Goal: Navigation & Orientation: Find specific page/section

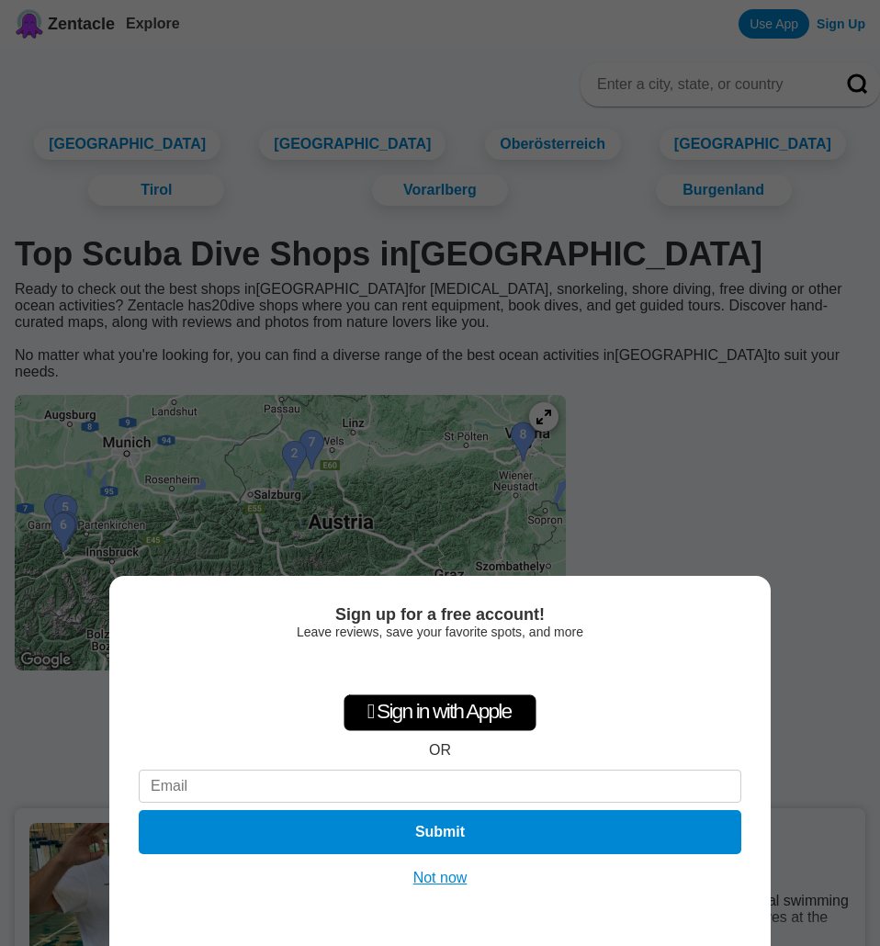
click at [430, 873] on button "Not now" at bounding box center [440, 878] width 65 height 18
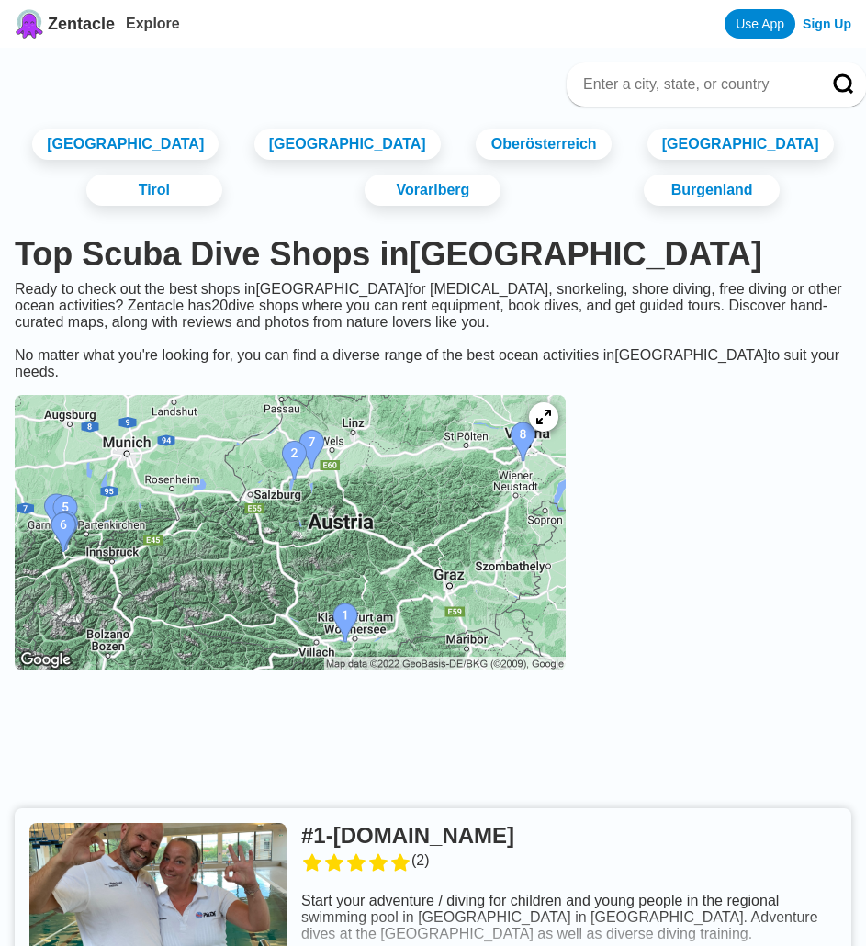
click at [566, 460] on img at bounding box center [290, 533] width 551 height 276
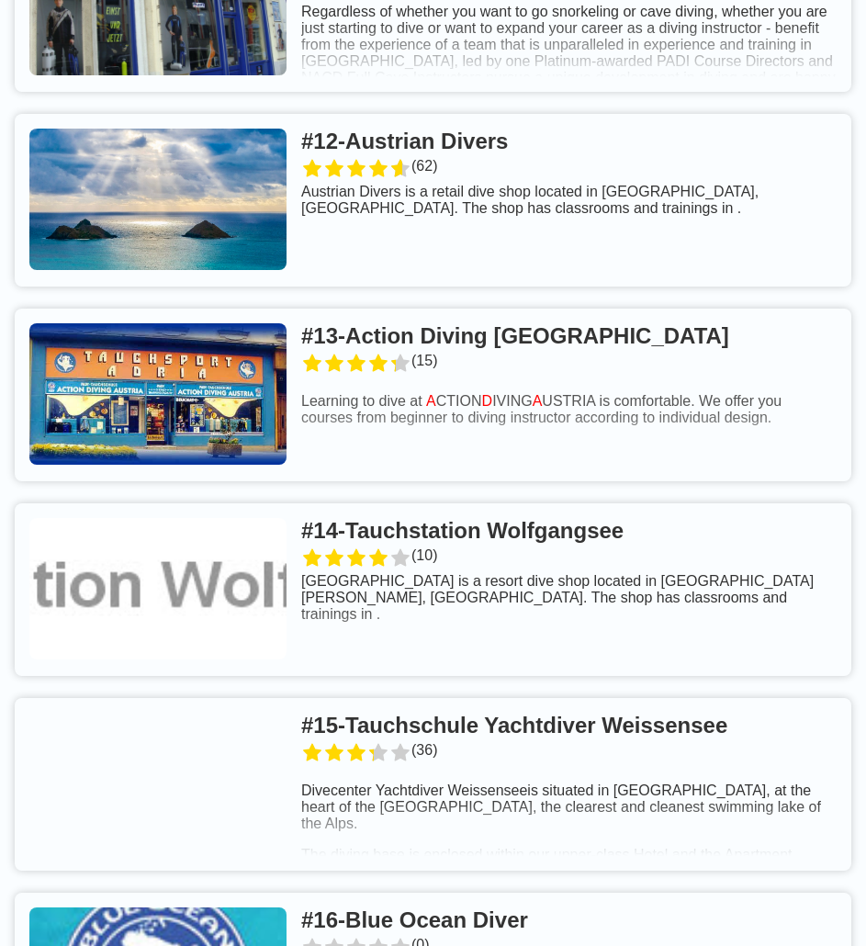
scroll to position [3492, 0]
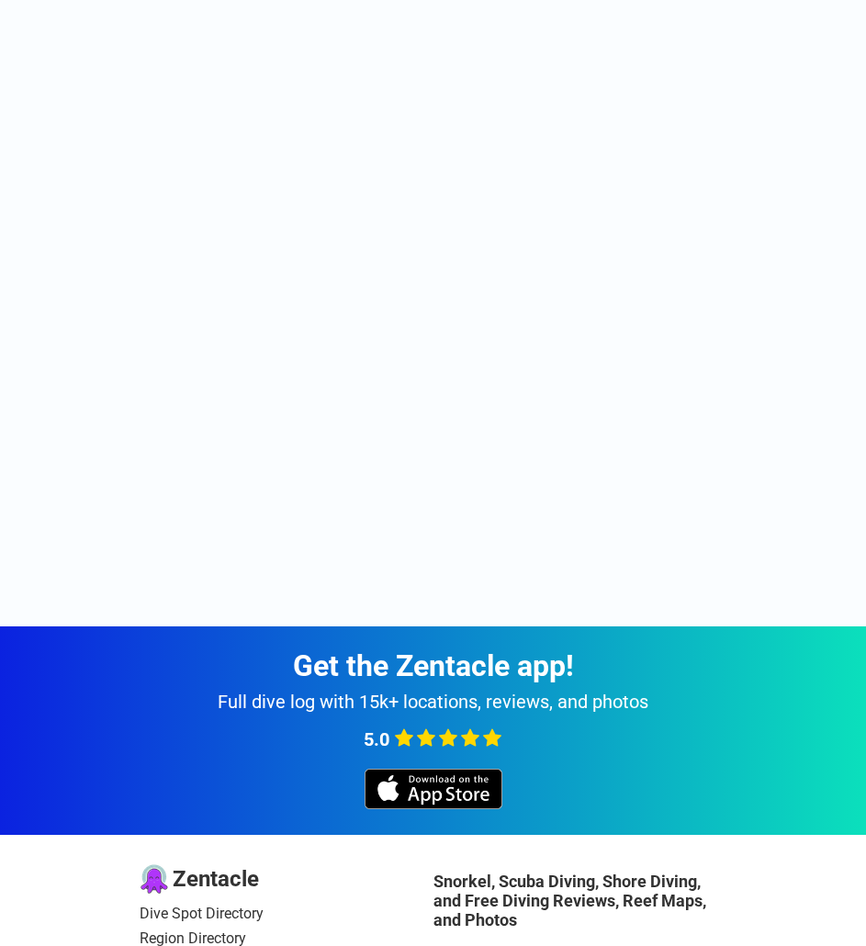
scroll to position [601, 0]
